Goal: Information Seeking & Learning: Check status

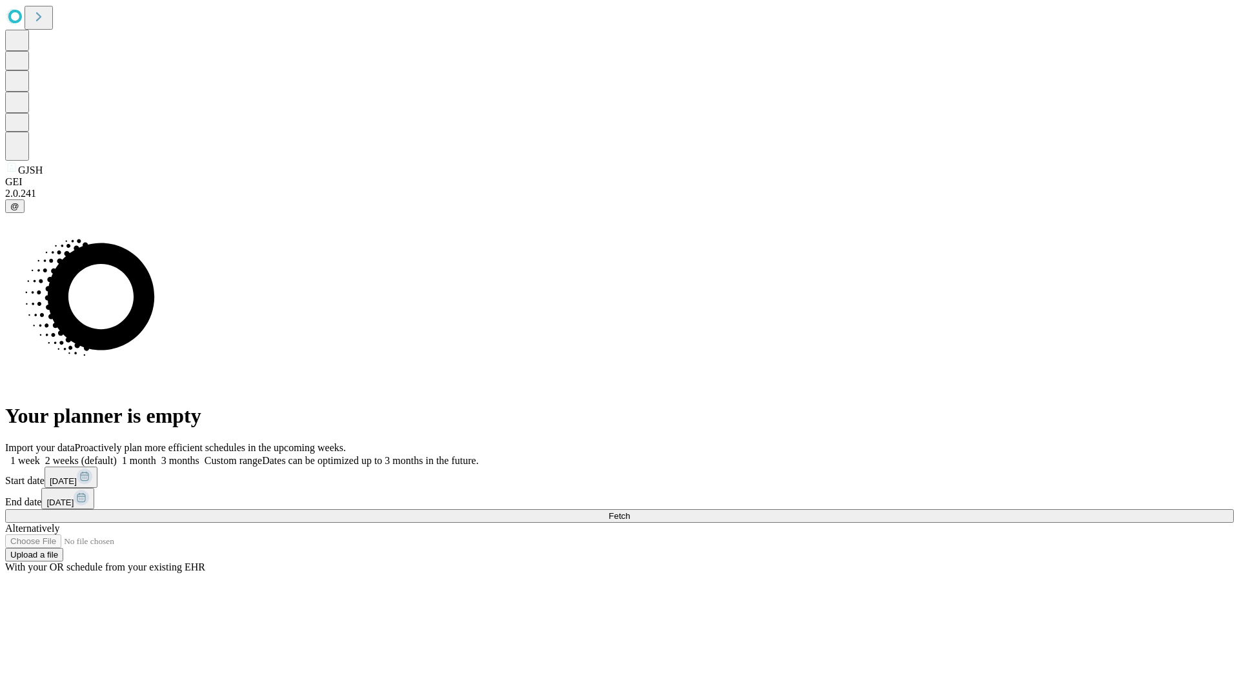
click at [630, 511] on span "Fetch" at bounding box center [618, 516] width 21 height 10
